Goal: Information Seeking & Learning: Learn about a topic

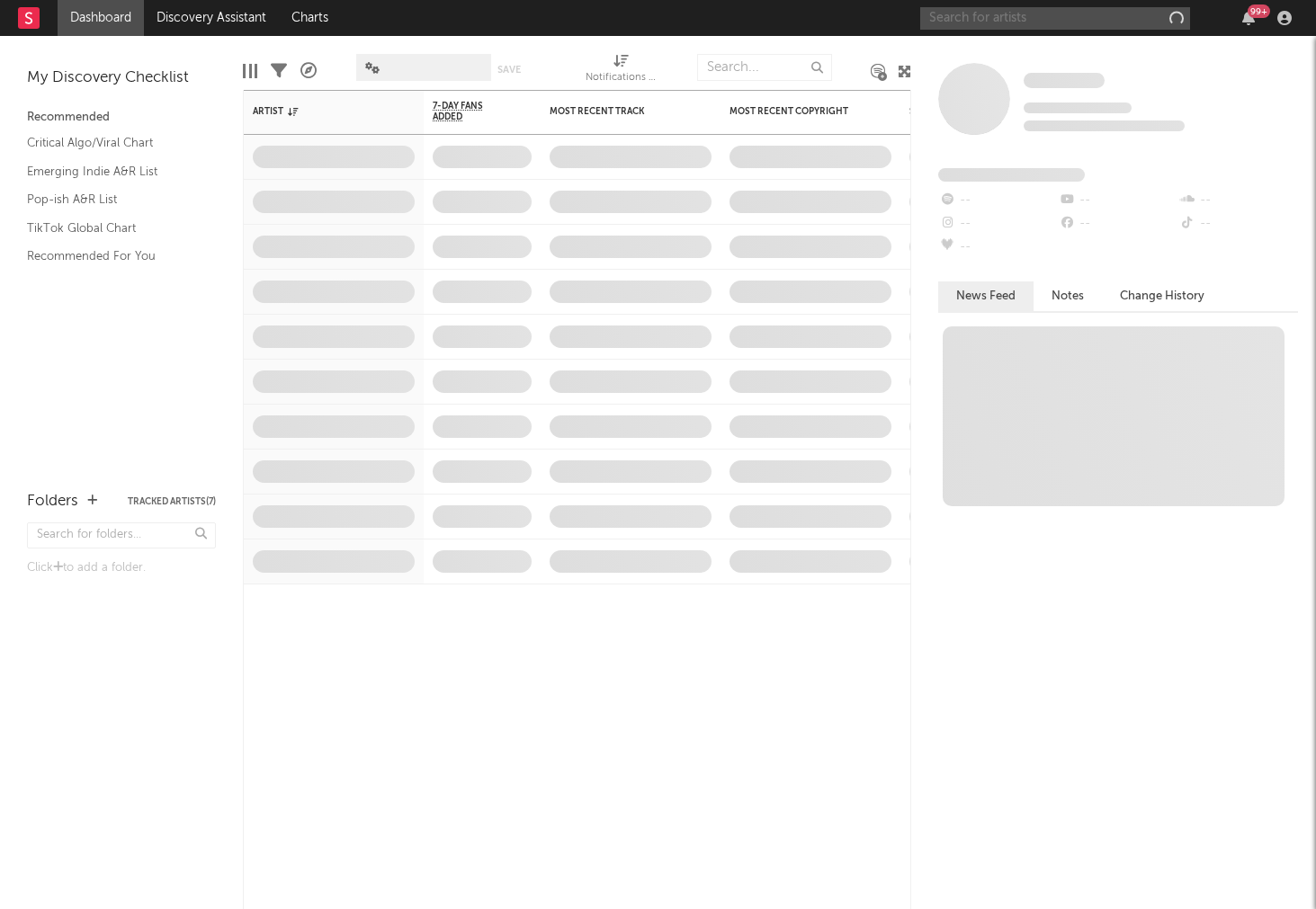
click at [1023, 11] on input "text" at bounding box center [1054, 18] width 270 height 22
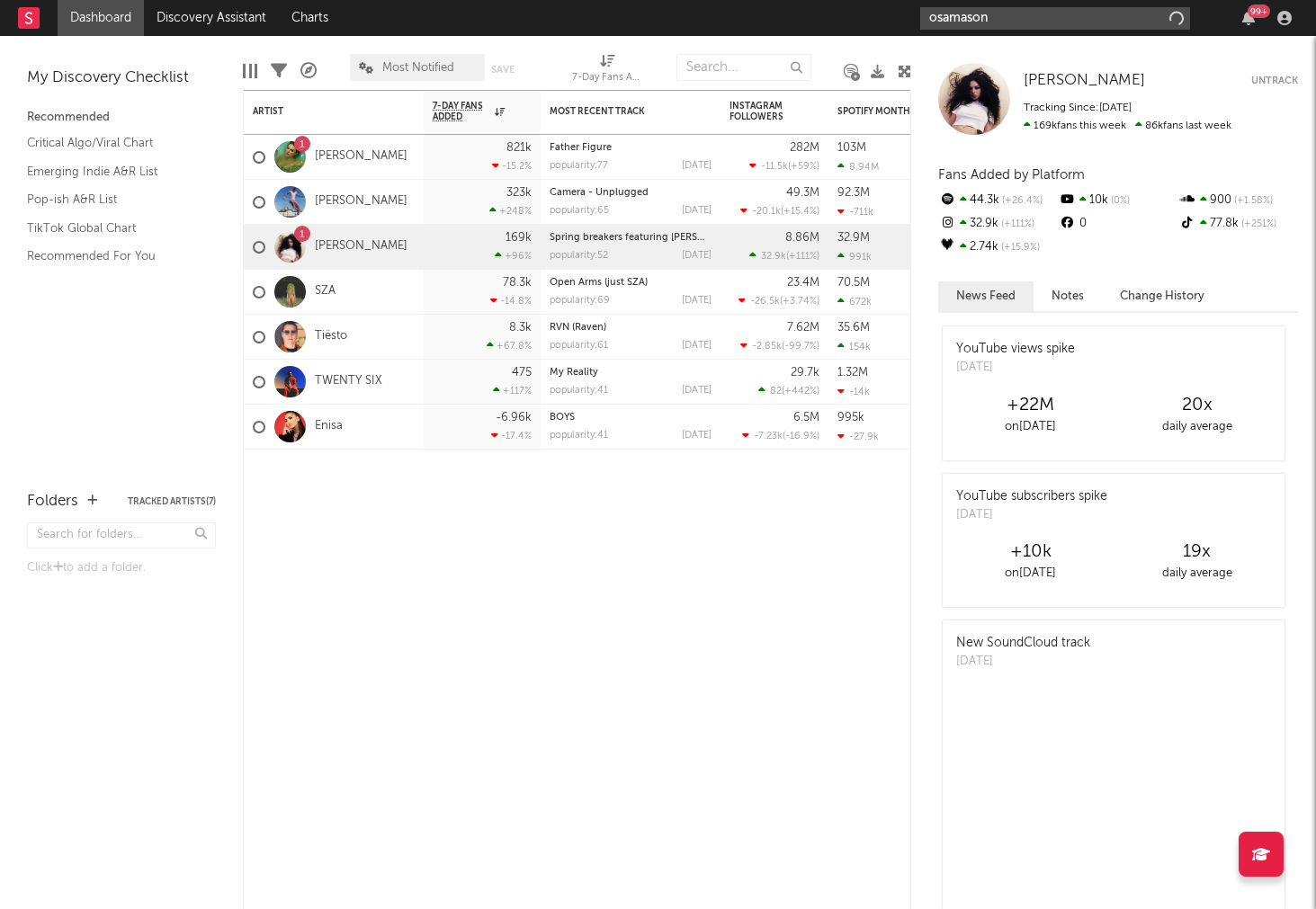
click at [1046, 8] on input "osamason" at bounding box center [1054, 18] width 270 height 22
click at [1043, 9] on input "osamason" at bounding box center [1054, 18] width 270 height 22
click at [1033, 18] on input "osamason" at bounding box center [1054, 18] width 270 height 22
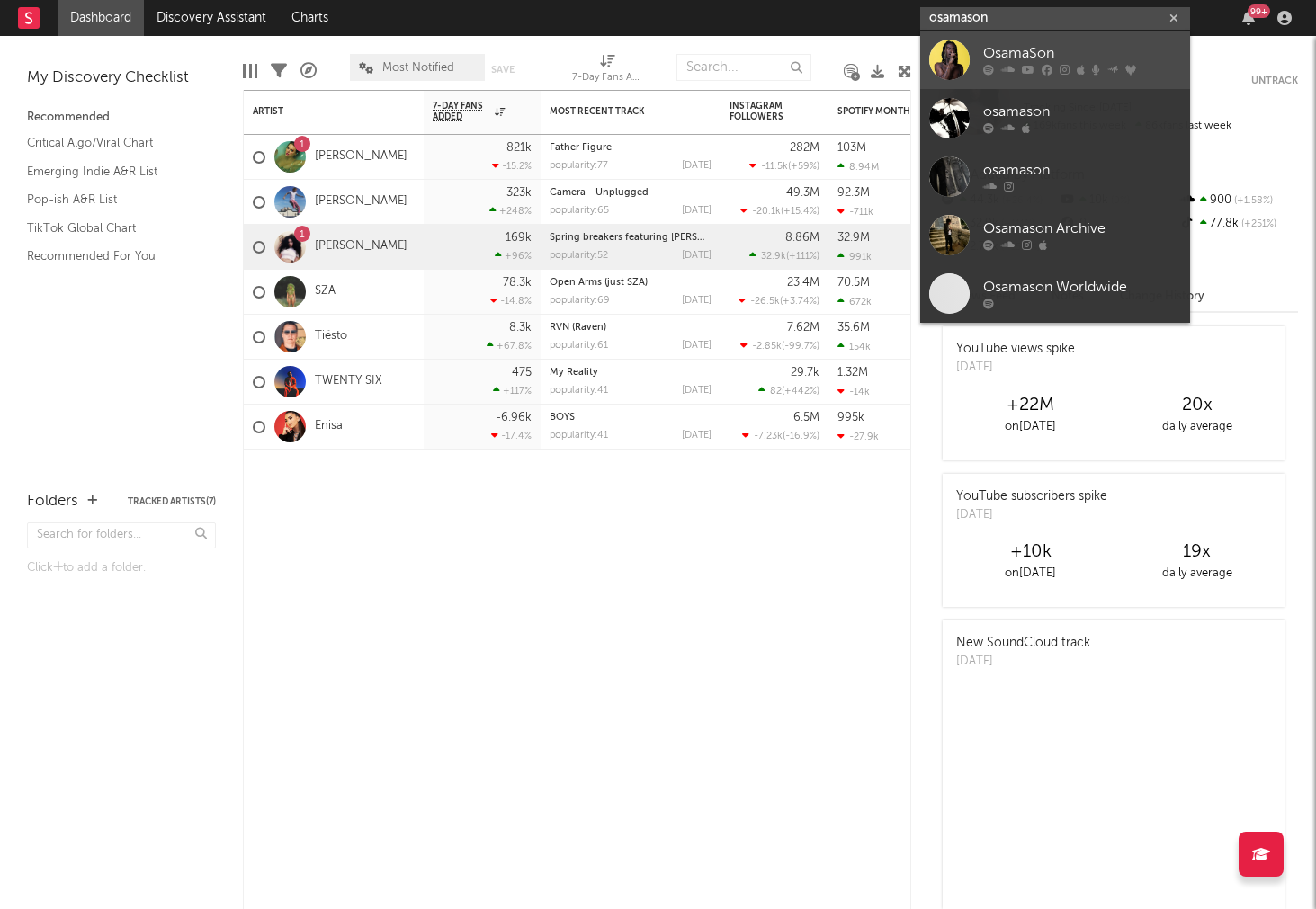
type input "osamason"
click at [1004, 53] on div "OsamaSon" at bounding box center [1082, 54] width 198 height 22
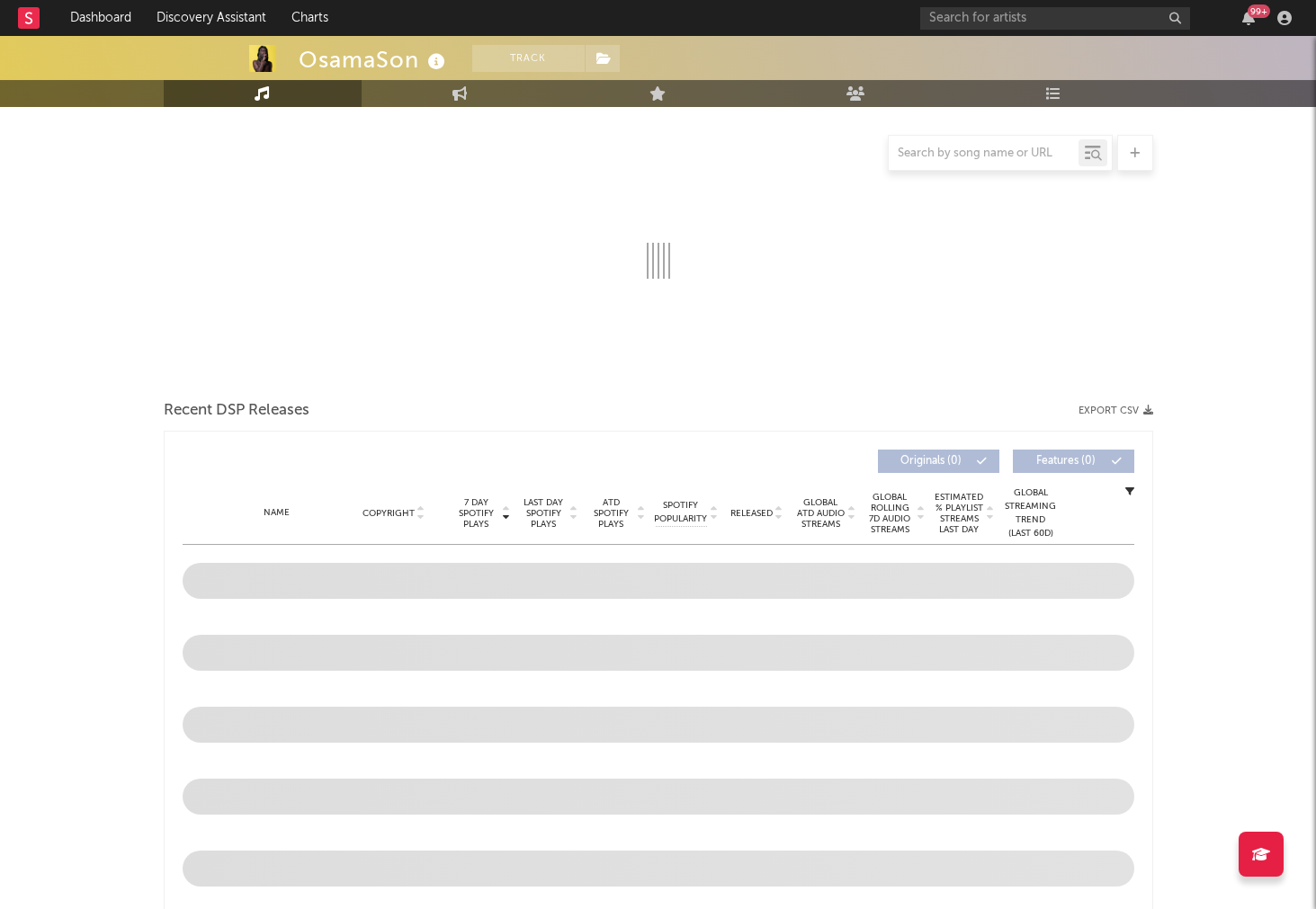
scroll to position [967, 0]
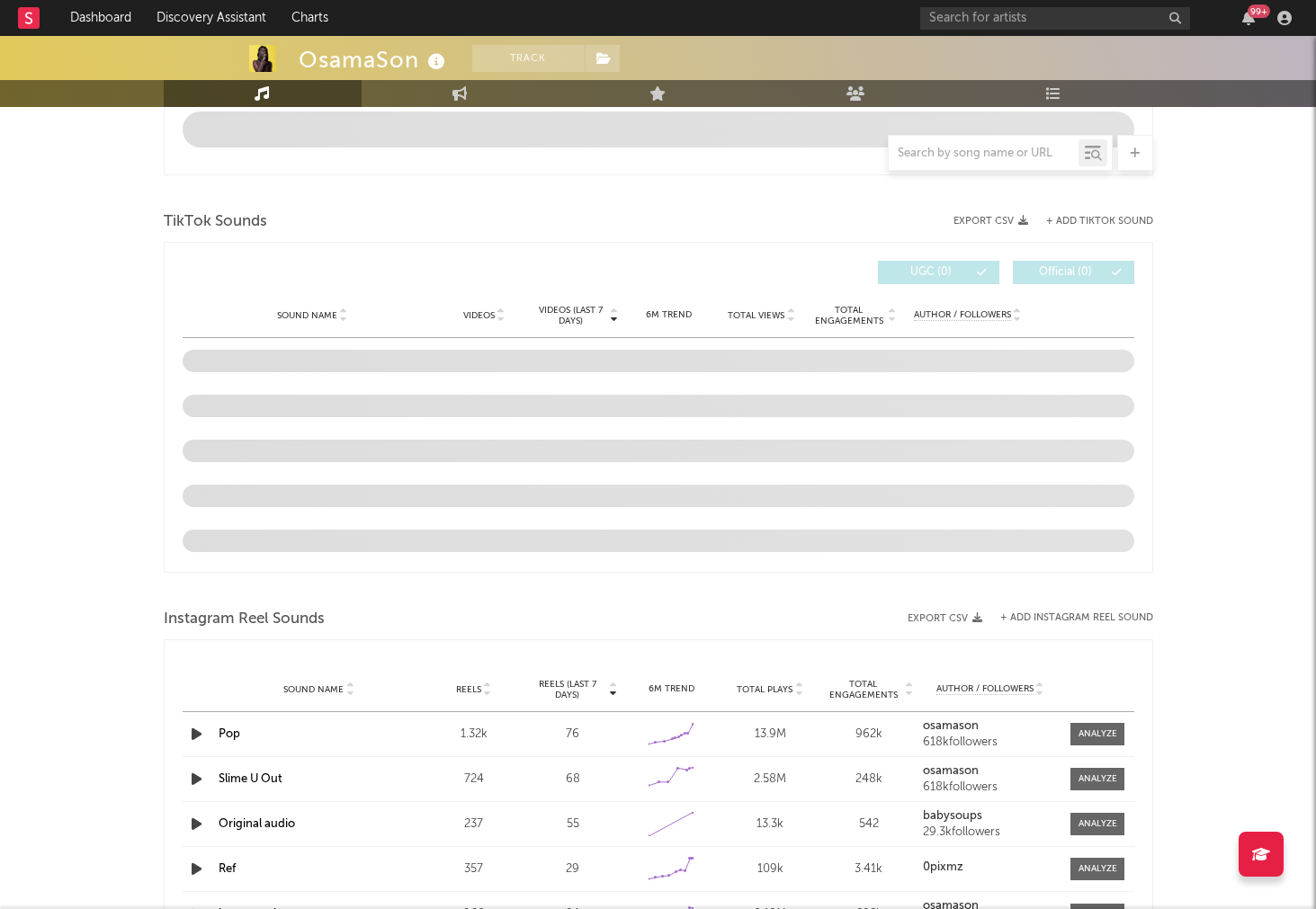
select select "6m"
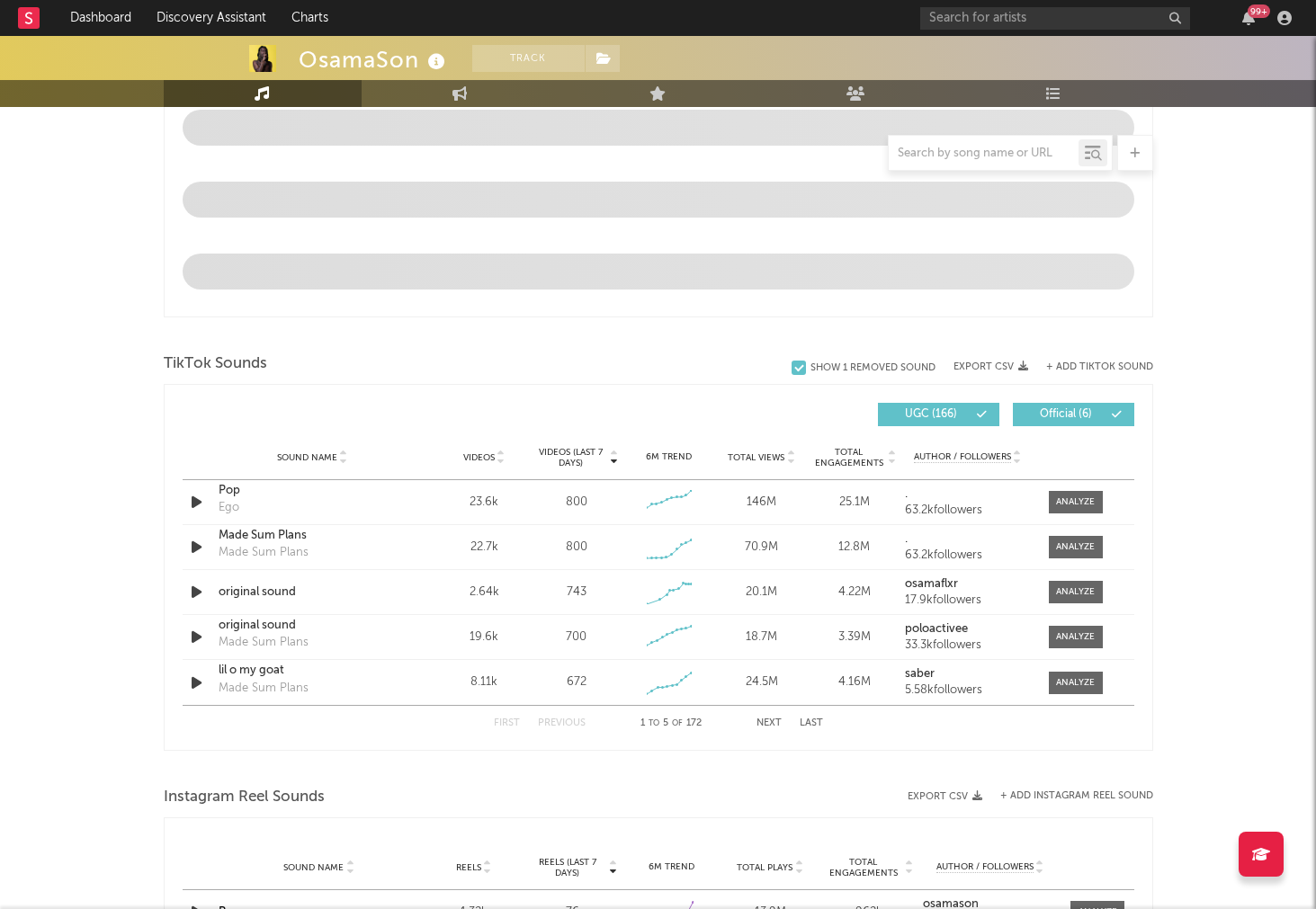
scroll to position [1086, 0]
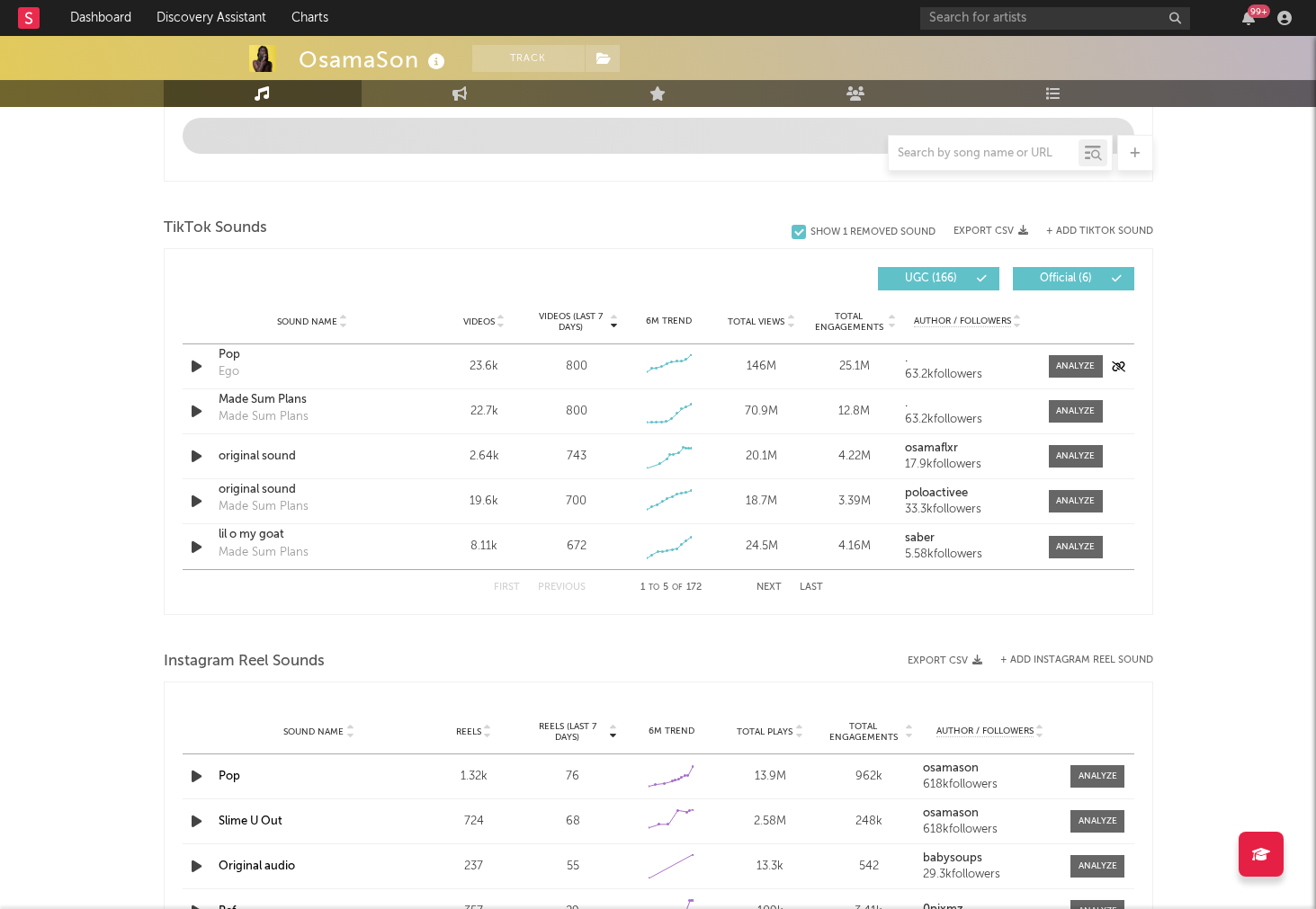
click at [196, 366] on icon "button" at bounding box center [197, 365] width 19 height 22
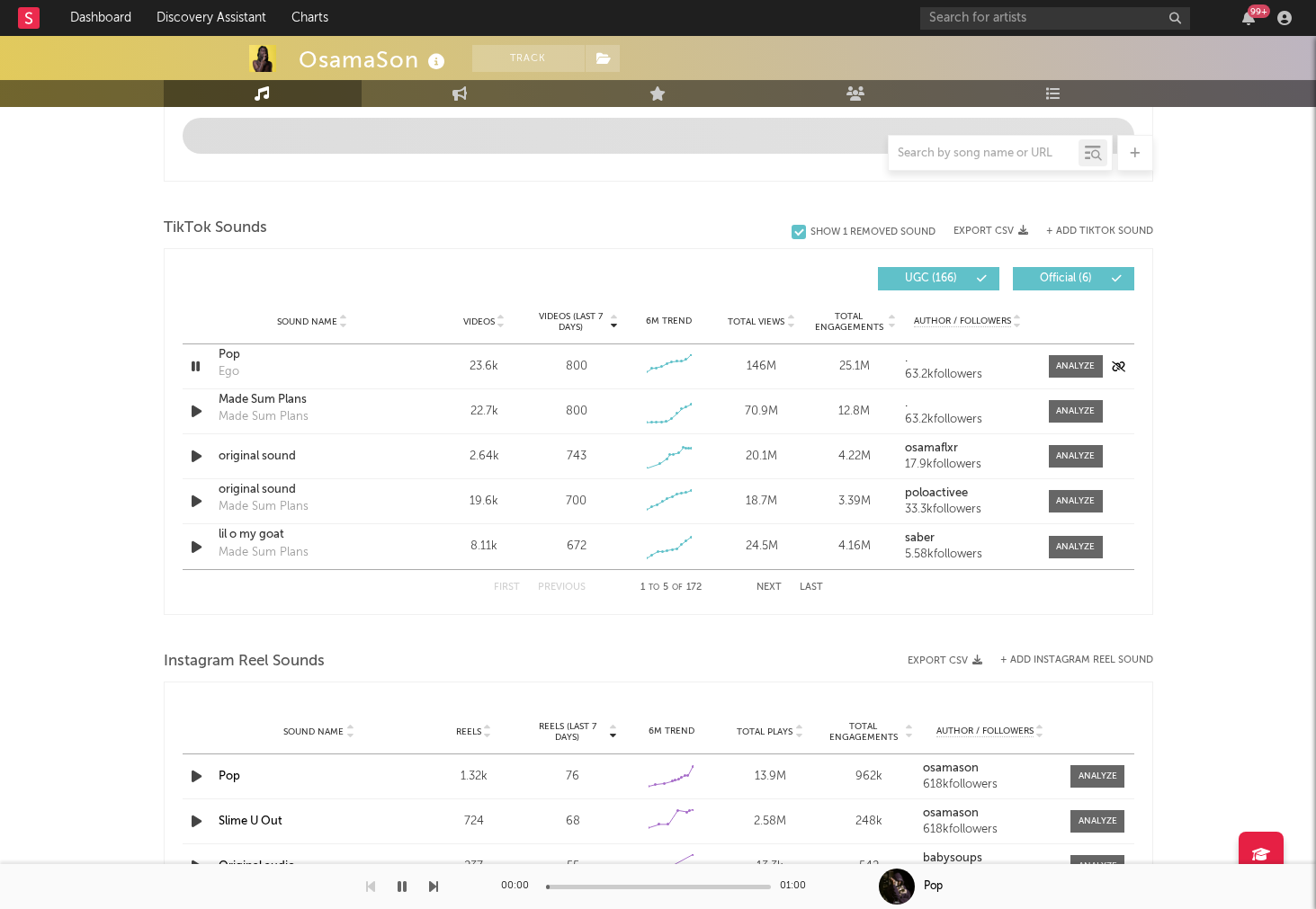
click at [196, 366] on icon "button" at bounding box center [196, 365] width 17 height 22
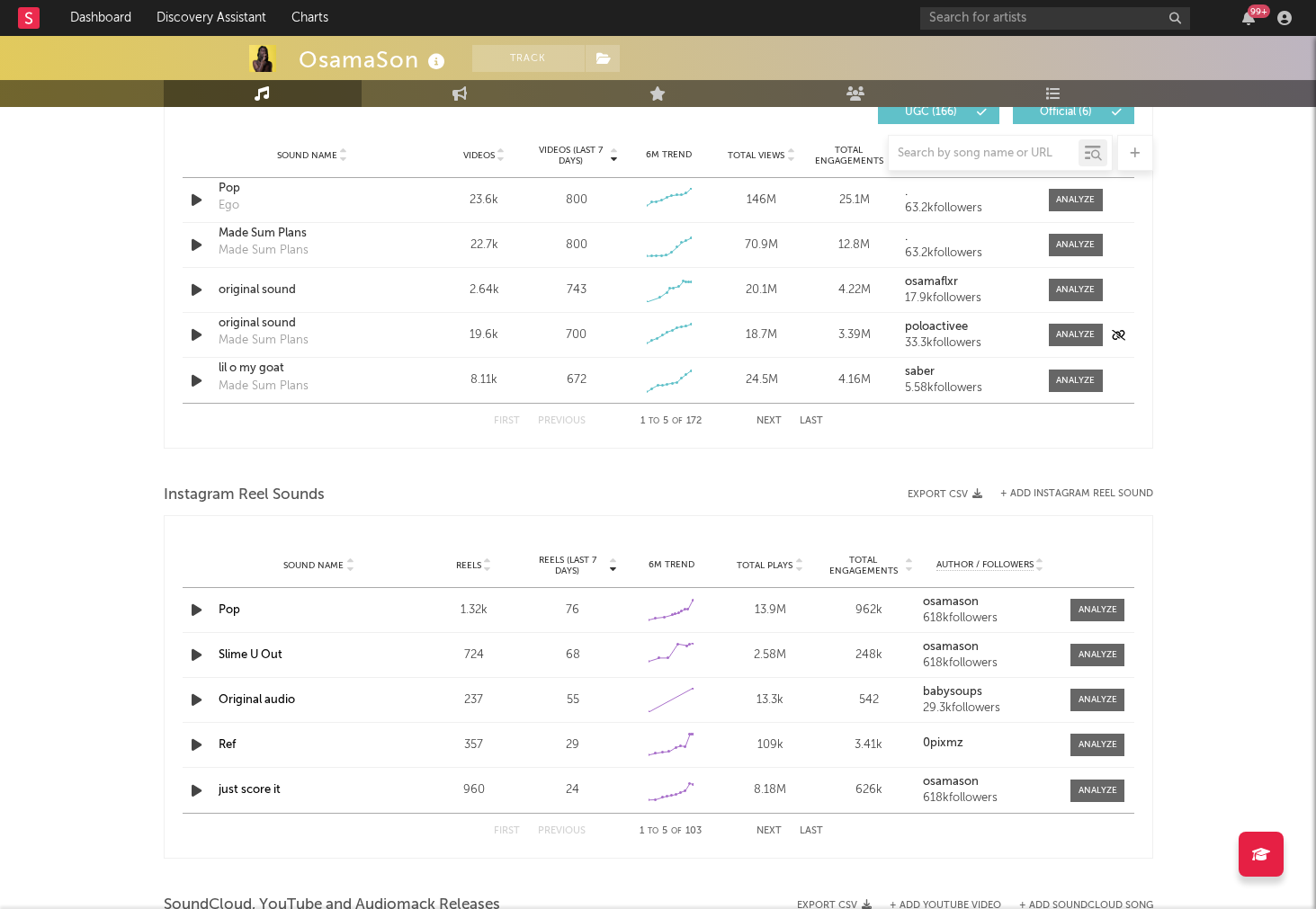
scroll to position [1283, 0]
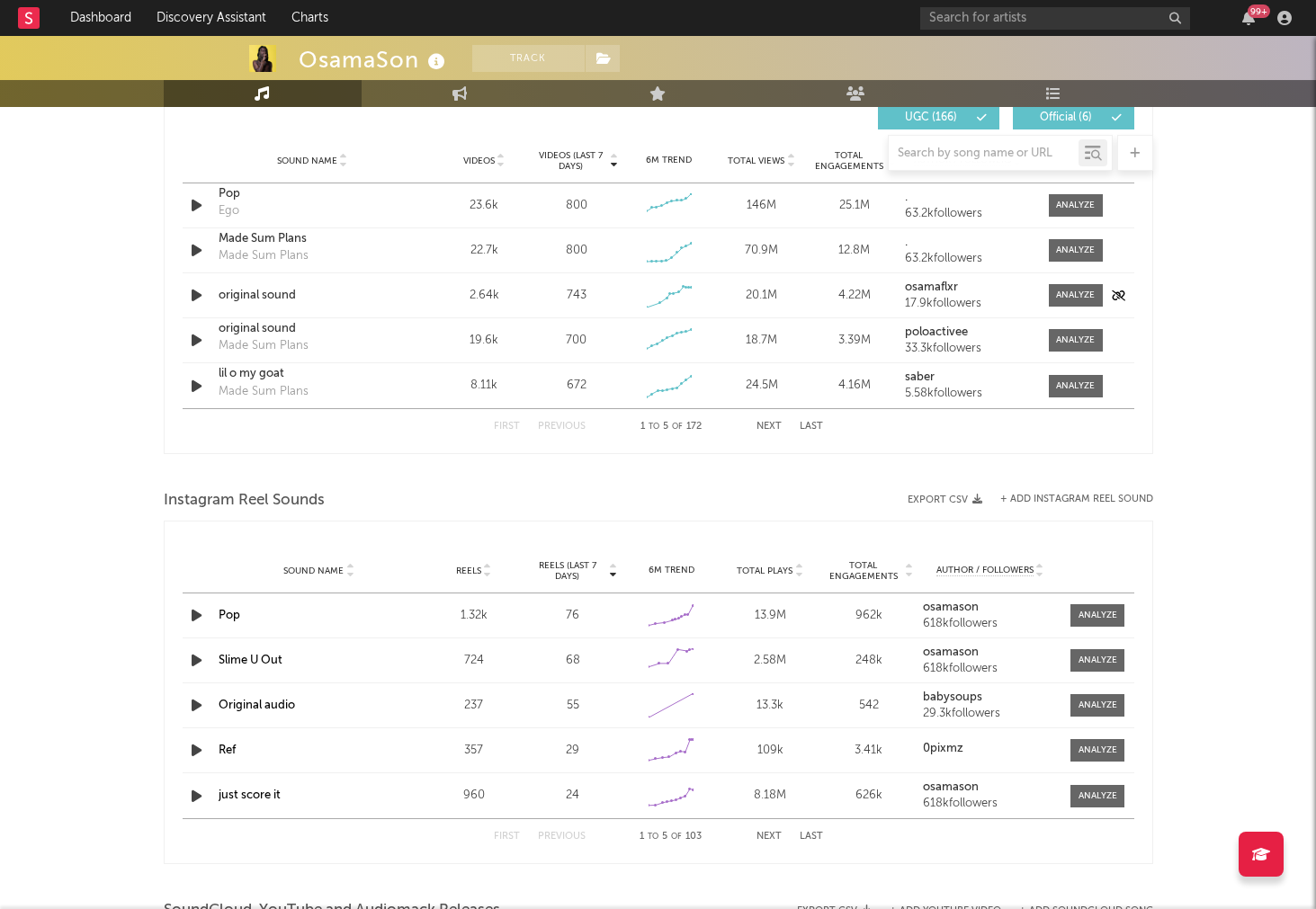
click at [192, 299] on icon "button" at bounding box center [197, 294] width 19 height 22
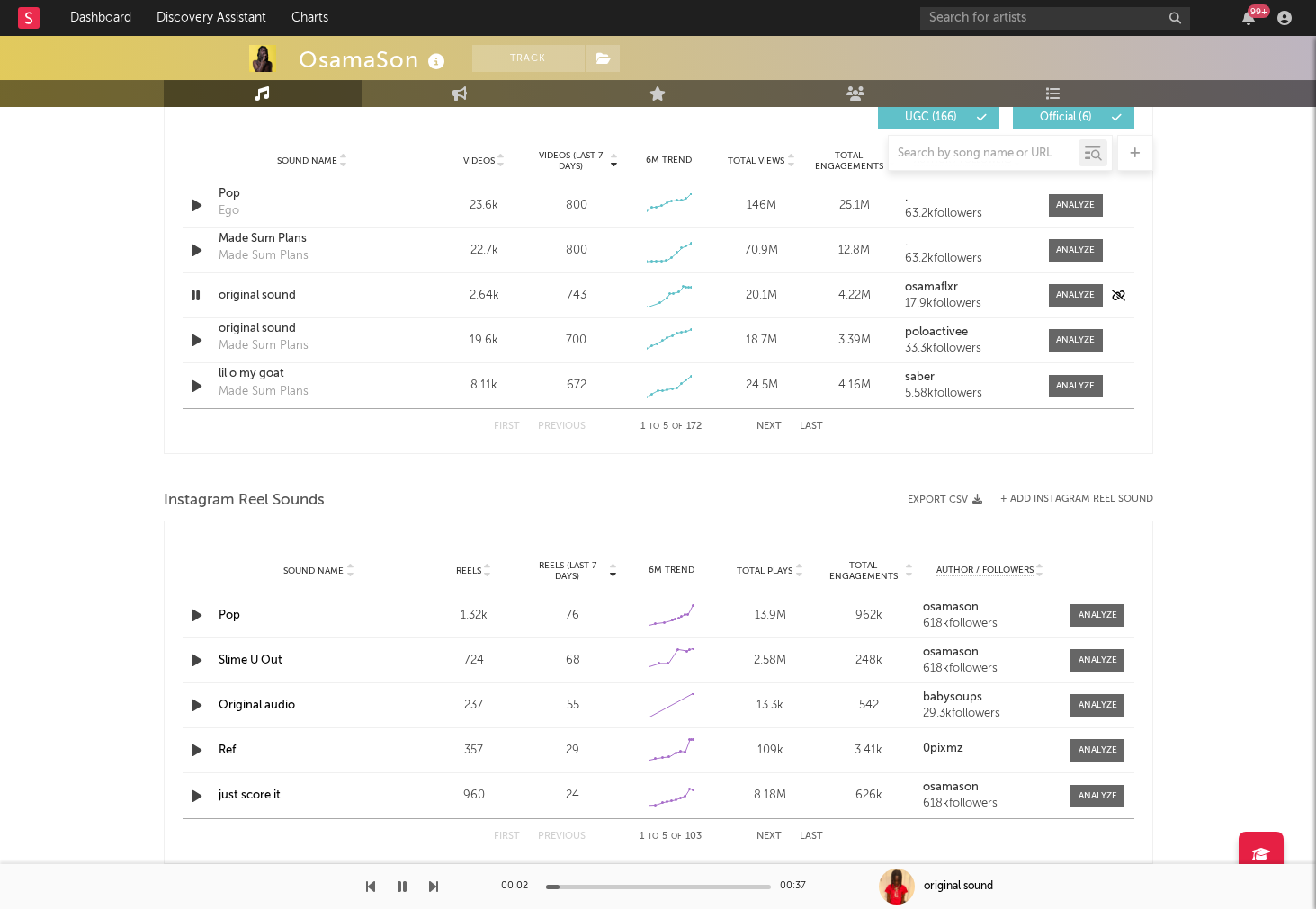
click at [1061, 307] on div "Sound Name original sound Videos 2.64k Videos (last 7 days) 743 Weekly Growth %…" at bounding box center [658, 295] width 952 height 44
click at [1064, 300] on div at bounding box center [1075, 295] width 38 height 13
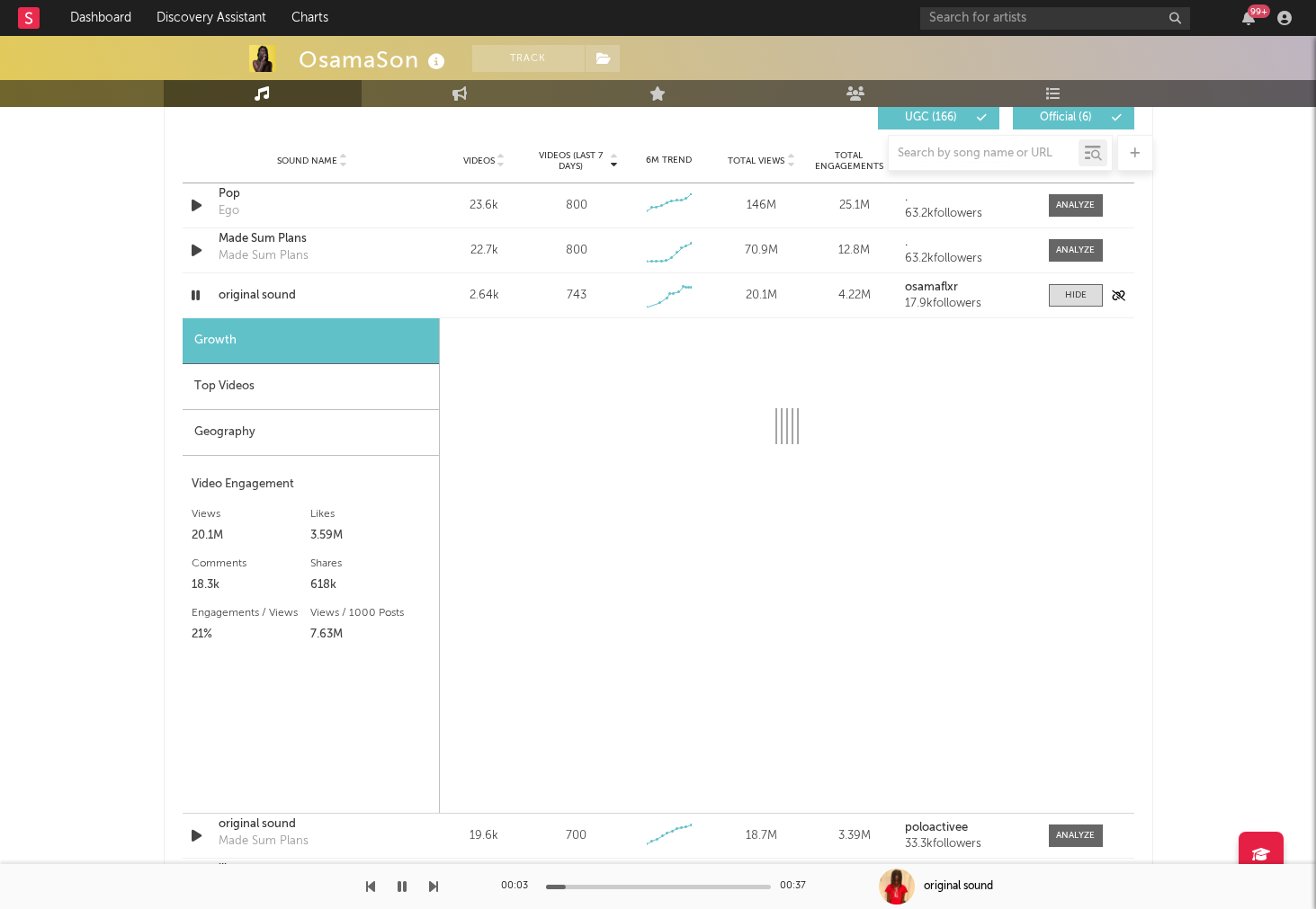
select select "1w"
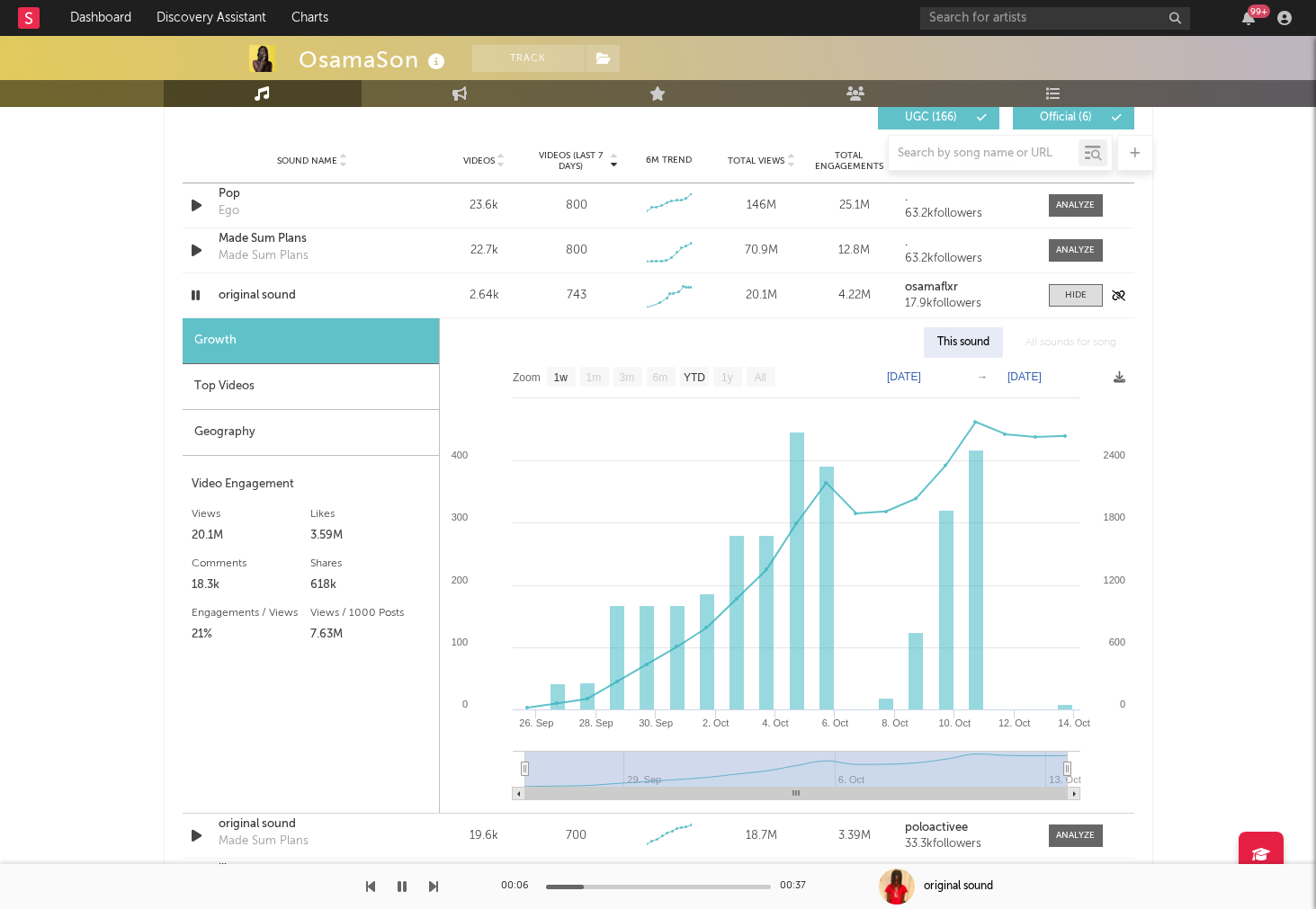
click at [194, 295] on icon "button" at bounding box center [196, 294] width 17 height 22
